Goal: Task Accomplishment & Management: Use online tool/utility

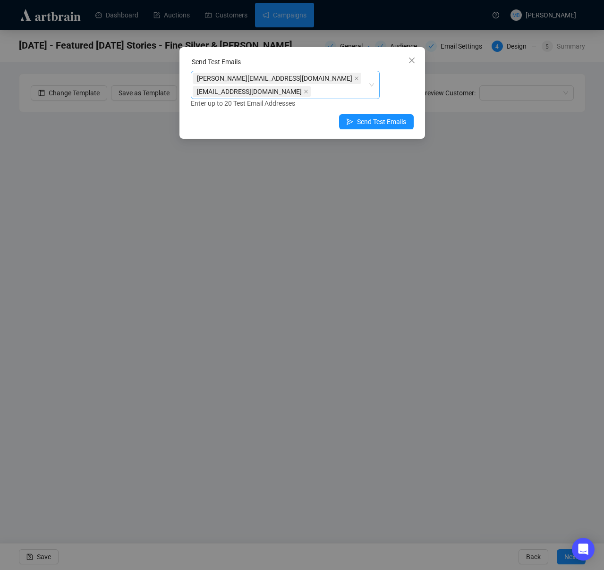
click at [366, 78] on div "[PERSON_NAME][EMAIL_ADDRESS][DOMAIN_NAME] [EMAIL_ADDRESS][DOMAIN_NAME]" at bounding box center [280, 85] width 175 height 26
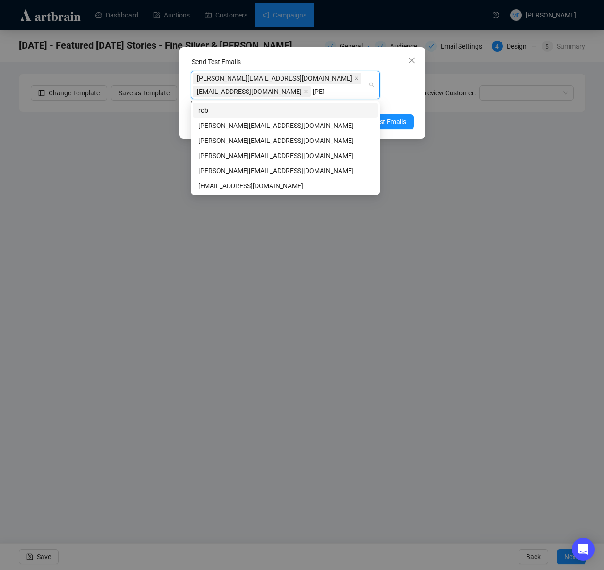
type input "[PERSON_NAME]"
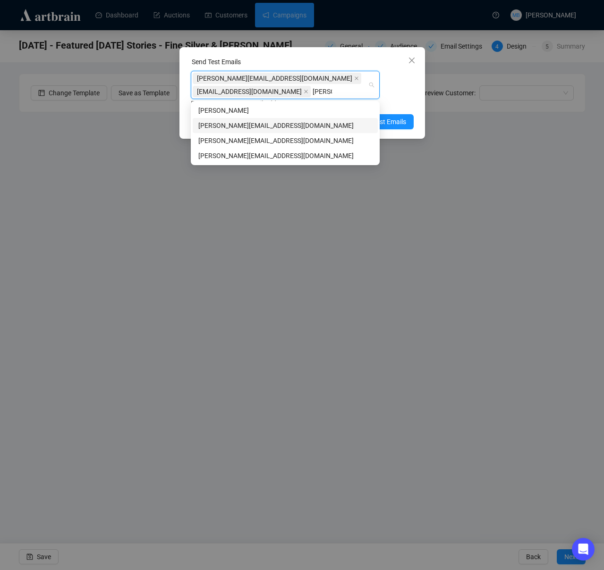
click at [262, 128] on div "[PERSON_NAME][EMAIL_ADDRESS][DOMAIN_NAME]" at bounding box center [285, 125] width 174 height 10
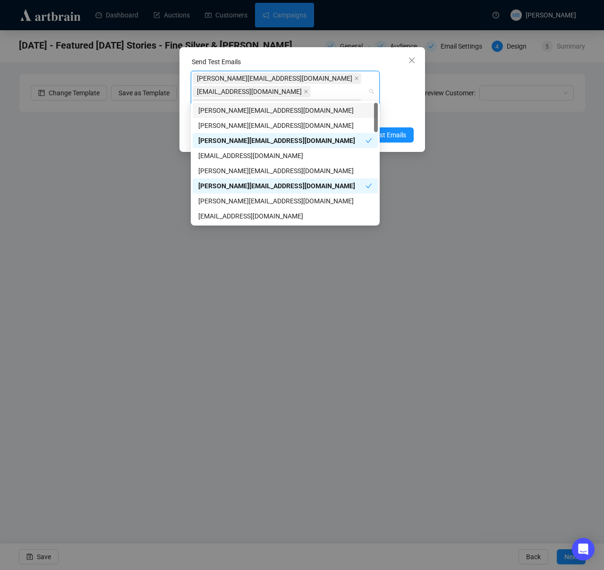
click at [413, 59] on icon "close" at bounding box center [412, 61] width 8 height 8
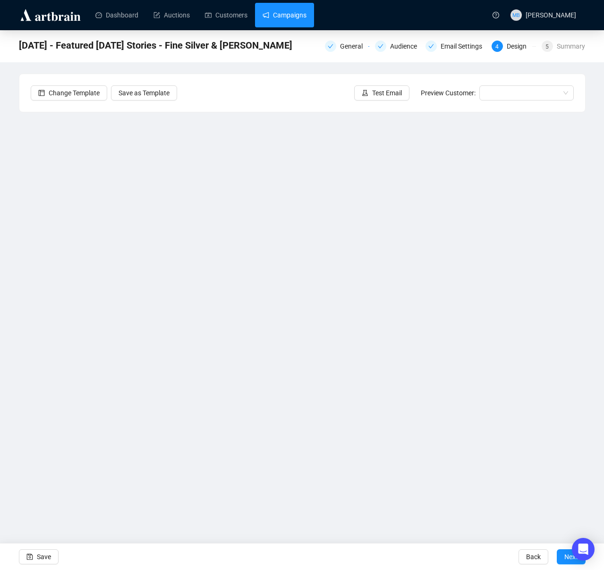
click at [288, 21] on link "Campaigns" at bounding box center [285, 15] width 44 height 25
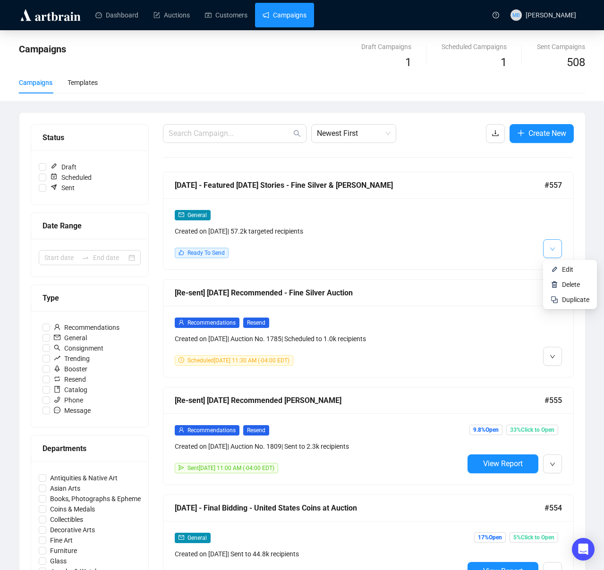
click at [553, 249] on icon "down" at bounding box center [552, 248] width 5 height 3
click at [557, 249] on button "button" at bounding box center [552, 248] width 19 height 19
click at [567, 267] on span "Edit" at bounding box center [567, 270] width 11 height 8
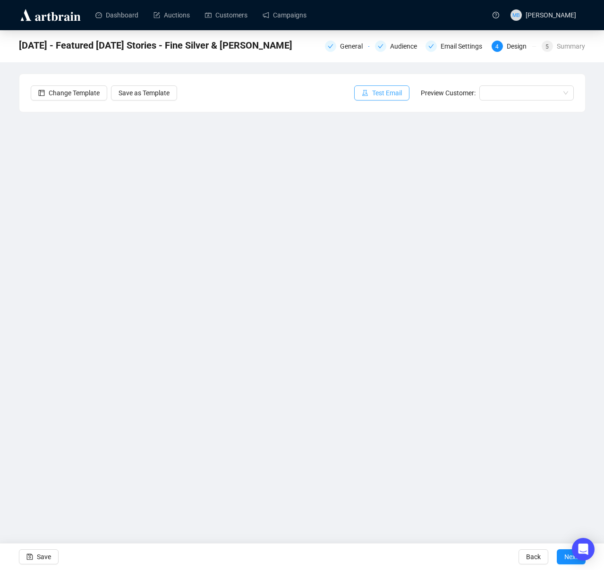
click at [372, 94] on span "Test Email" at bounding box center [387, 93] width 30 height 10
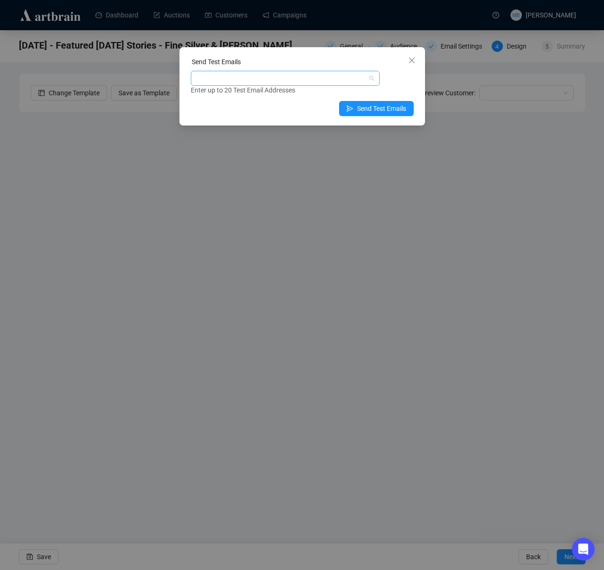
click at [352, 84] on div at bounding box center [280, 78] width 175 height 13
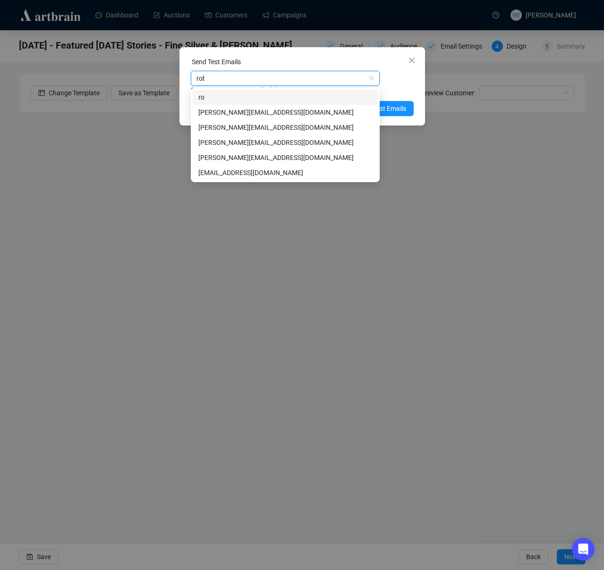
type input "[PERSON_NAME]"
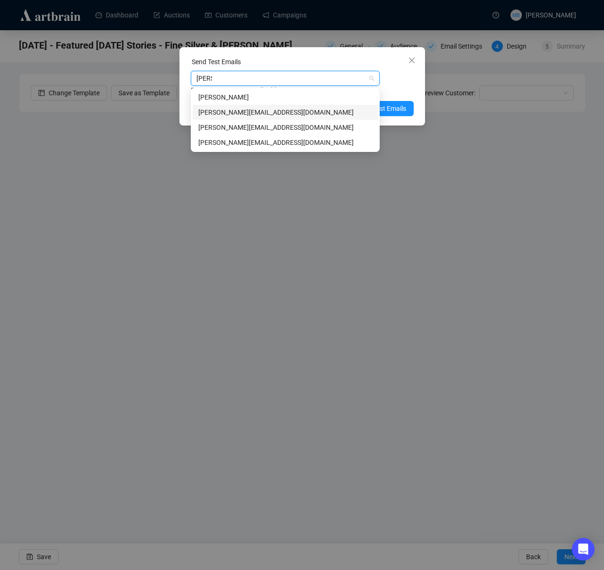
click at [304, 113] on div "[PERSON_NAME][EMAIL_ADDRESS][DOMAIN_NAME]" at bounding box center [285, 112] width 174 height 10
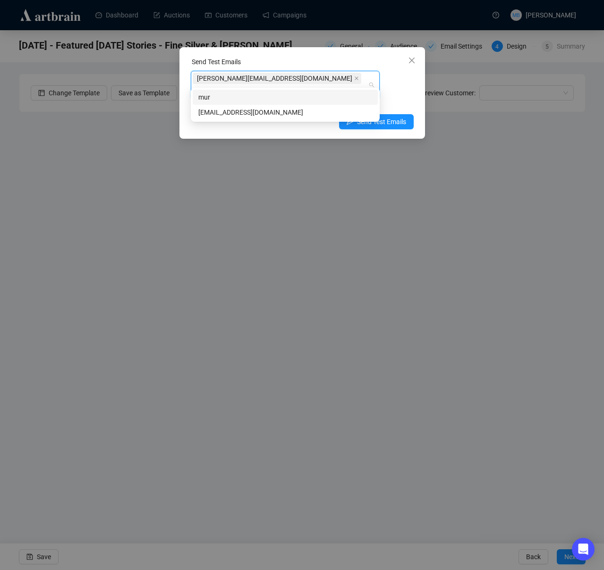
type input "muri"
click at [236, 111] on div "[EMAIL_ADDRESS][DOMAIN_NAME]" at bounding box center [285, 112] width 174 height 10
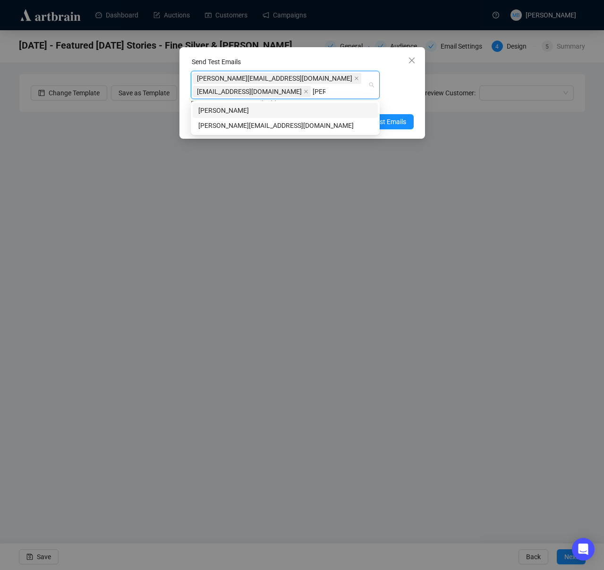
type input "[PERSON_NAME]"
click at [243, 130] on div "[PERSON_NAME][EMAIL_ADDRESS][DOMAIN_NAME]" at bounding box center [285, 125] width 174 height 10
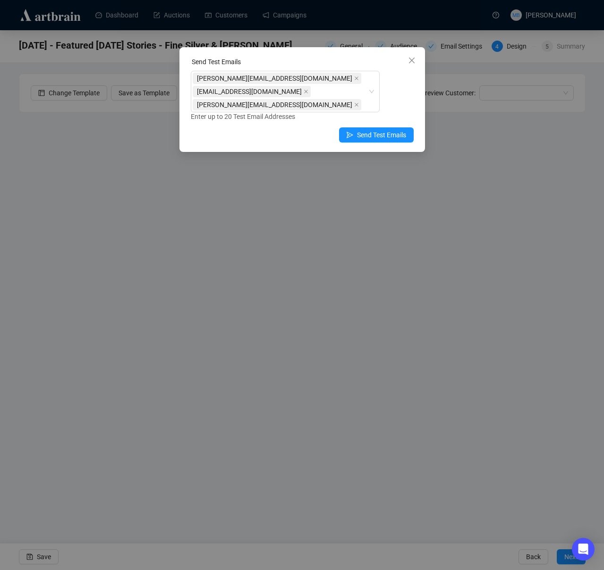
click at [408, 91] on div "[PERSON_NAME][EMAIL_ADDRESS][DOMAIN_NAME] [EMAIL_ADDRESS][DOMAIN_NAME] [PERSON_…" at bounding box center [302, 96] width 223 height 51
click at [391, 130] on span "Send Test Emails" at bounding box center [381, 135] width 49 height 10
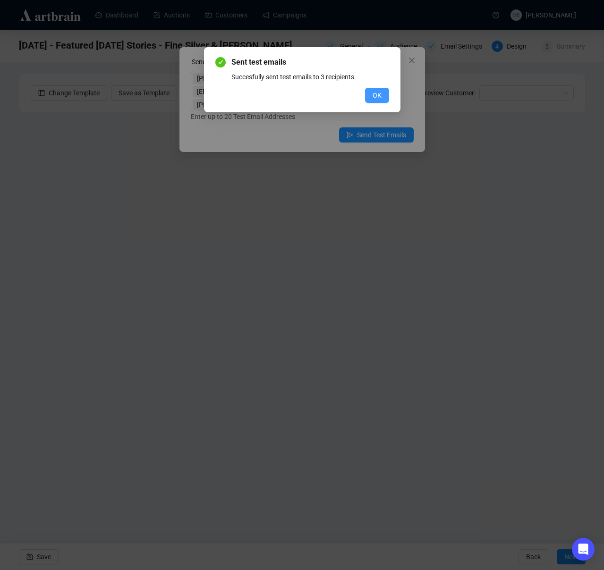
drag, startPoint x: 383, startPoint y: 85, endPoint x: 379, endPoint y: 91, distance: 6.6
click at [382, 87] on div "Sent test emails Succesfully sent test emails to 3 recipients. OK" at bounding box center [302, 80] width 174 height 46
drag, startPoint x: 378, startPoint y: 92, endPoint x: 408, endPoint y: 86, distance: 29.8
click at [378, 92] on span "OK" at bounding box center [377, 95] width 9 height 10
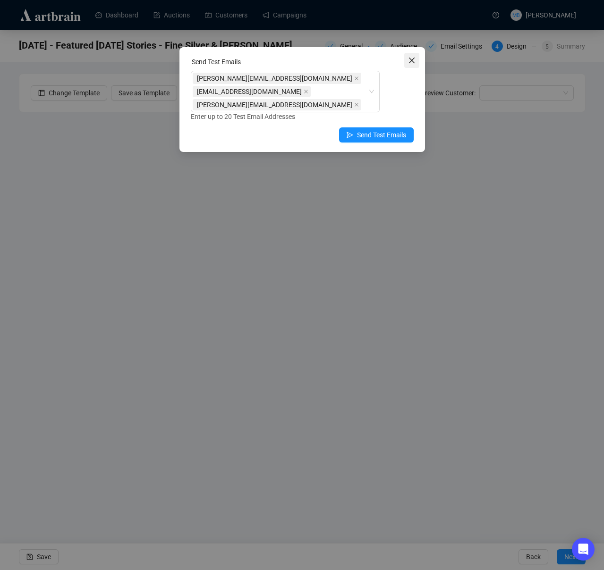
click at [415, 63] on icon "close" at bounding box center [412, 61] width 8 height 8
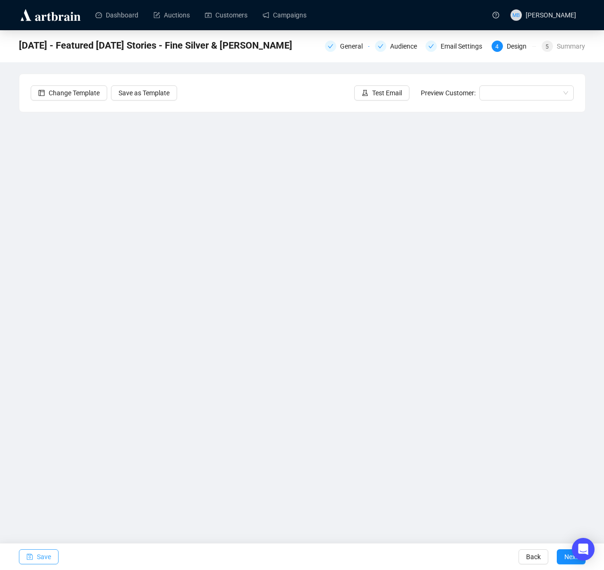
click at [36, 561] on button "Save" at bounding box center [39, 557] width 40 height 15
